Goal: Task Accomplishment & Management: Manage account settings

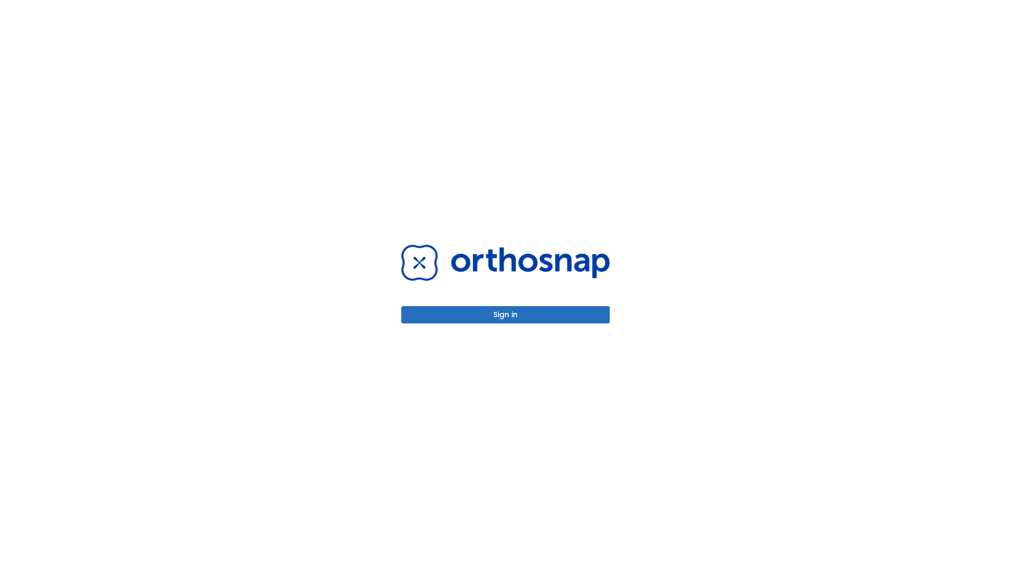
click at [505, 315] on button "Sign in" at bounding box center [505, 314] width 208 height 17
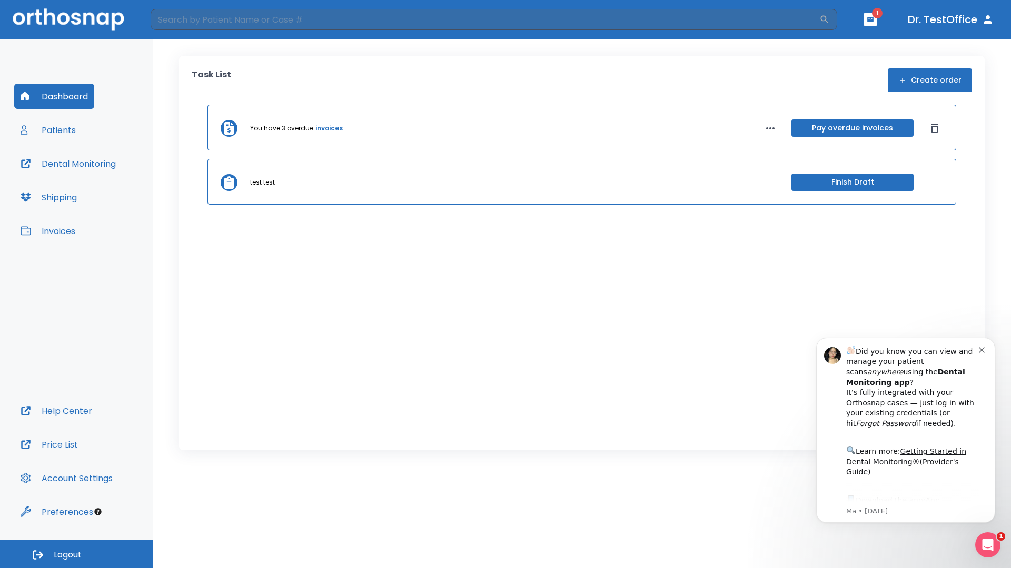
click at [76, 554] on span "Logout" at bounding box center [68, 556] width 28 height 12
